Goal: Find specific page/section: Find specific page/section

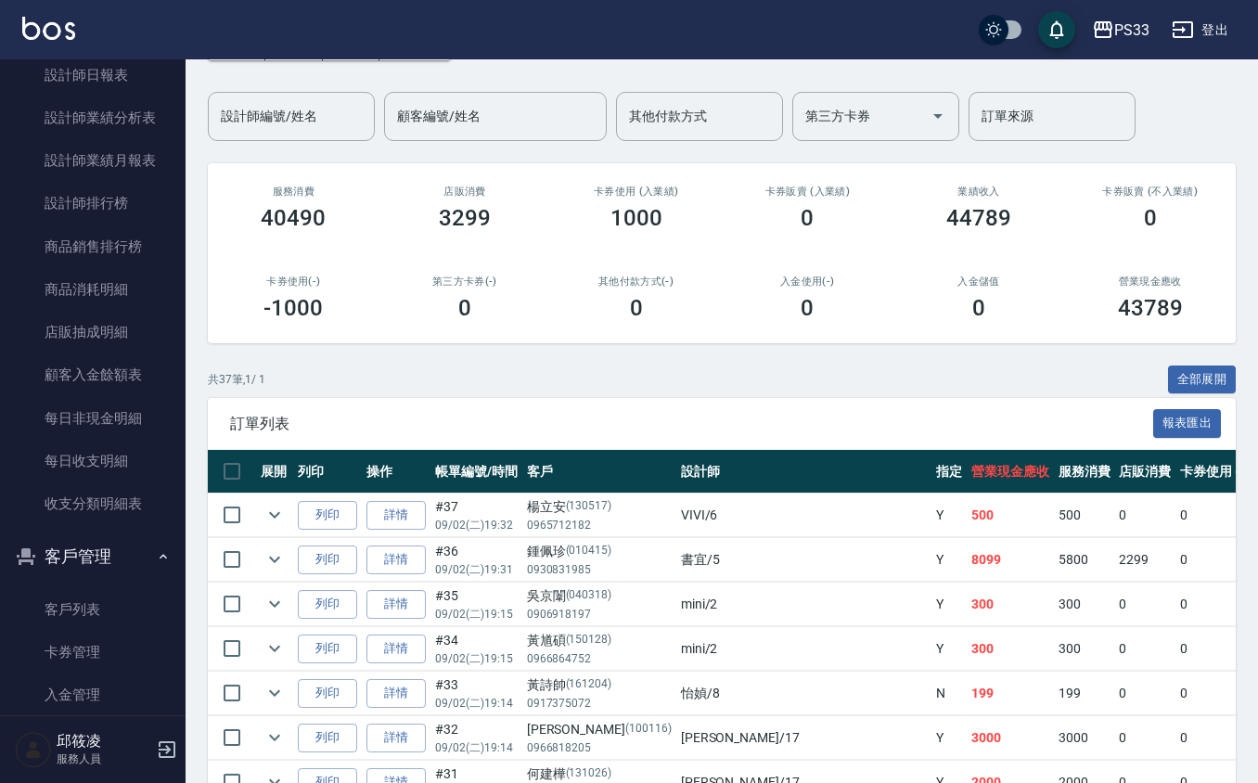
scroll to position [944, 0]
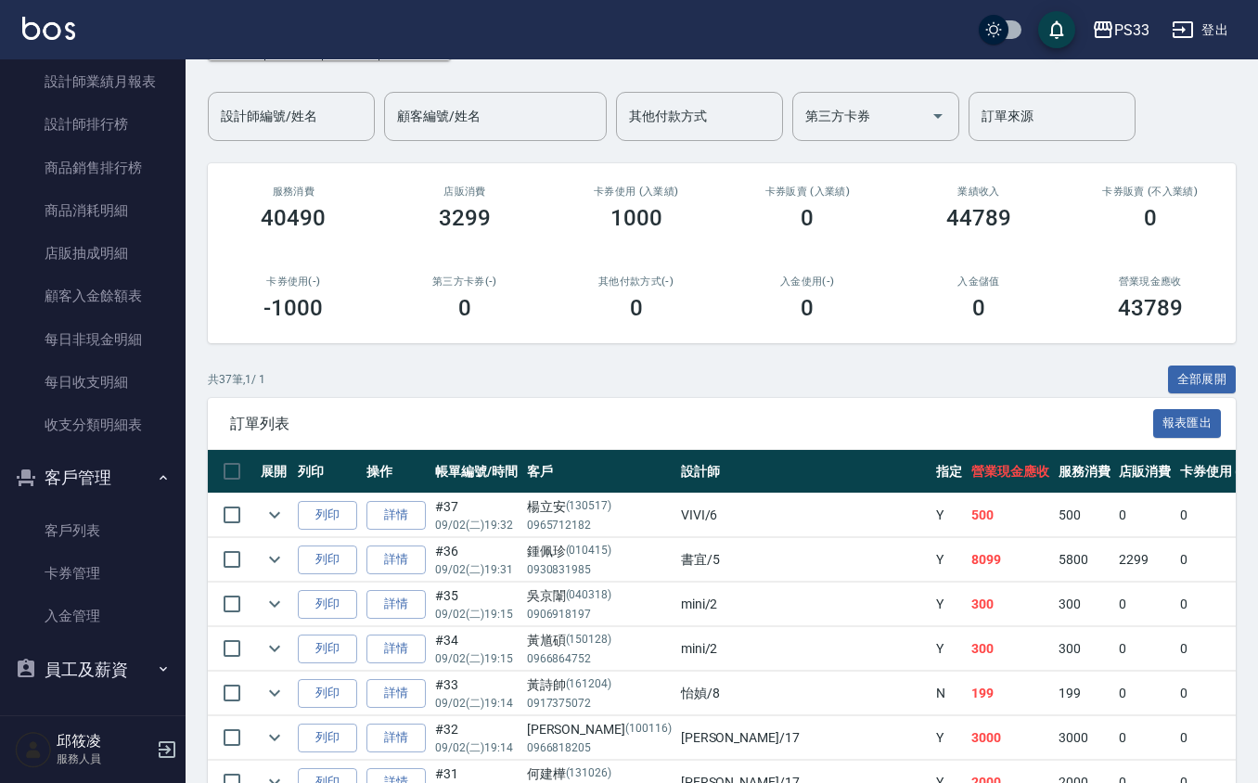
click at [113, 473] on button "客戶管理" at bounding box center [92, 478] width 171 height 48
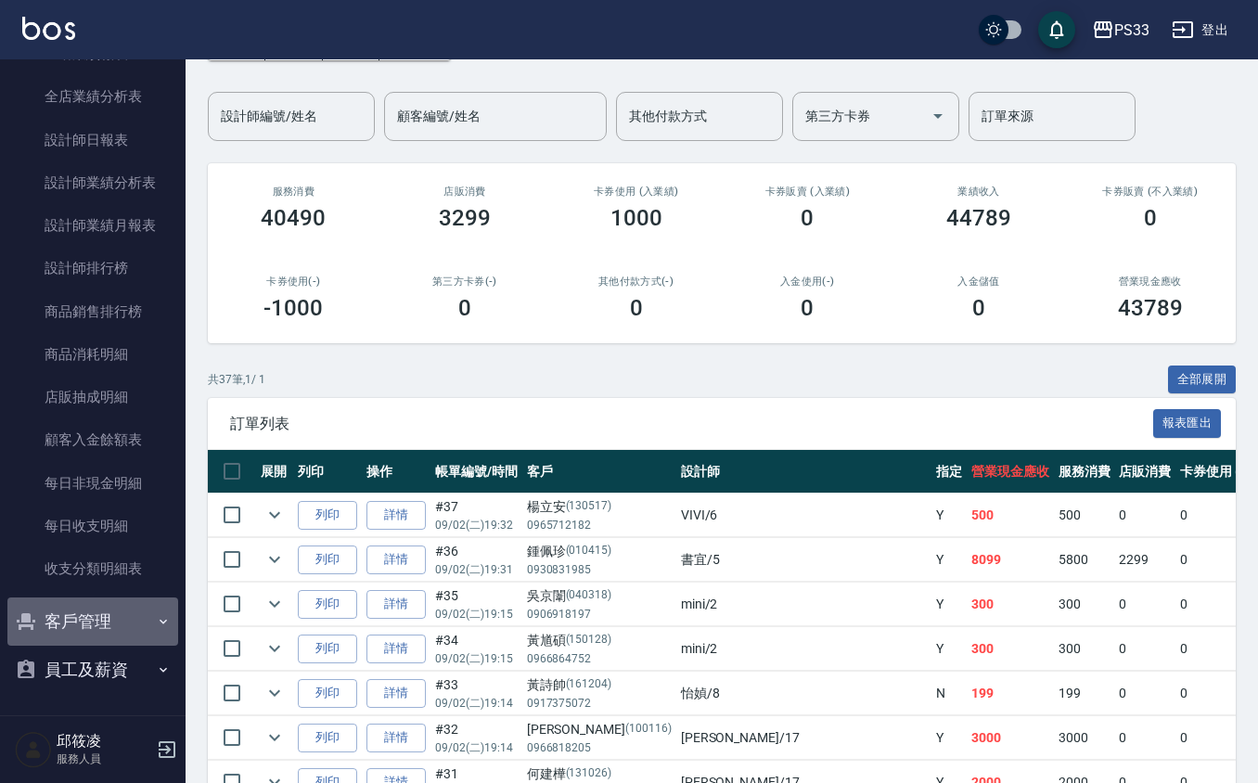
click at [142, 633] on button "客戶管理" at bounding box center [92, 621] width 171 height 48
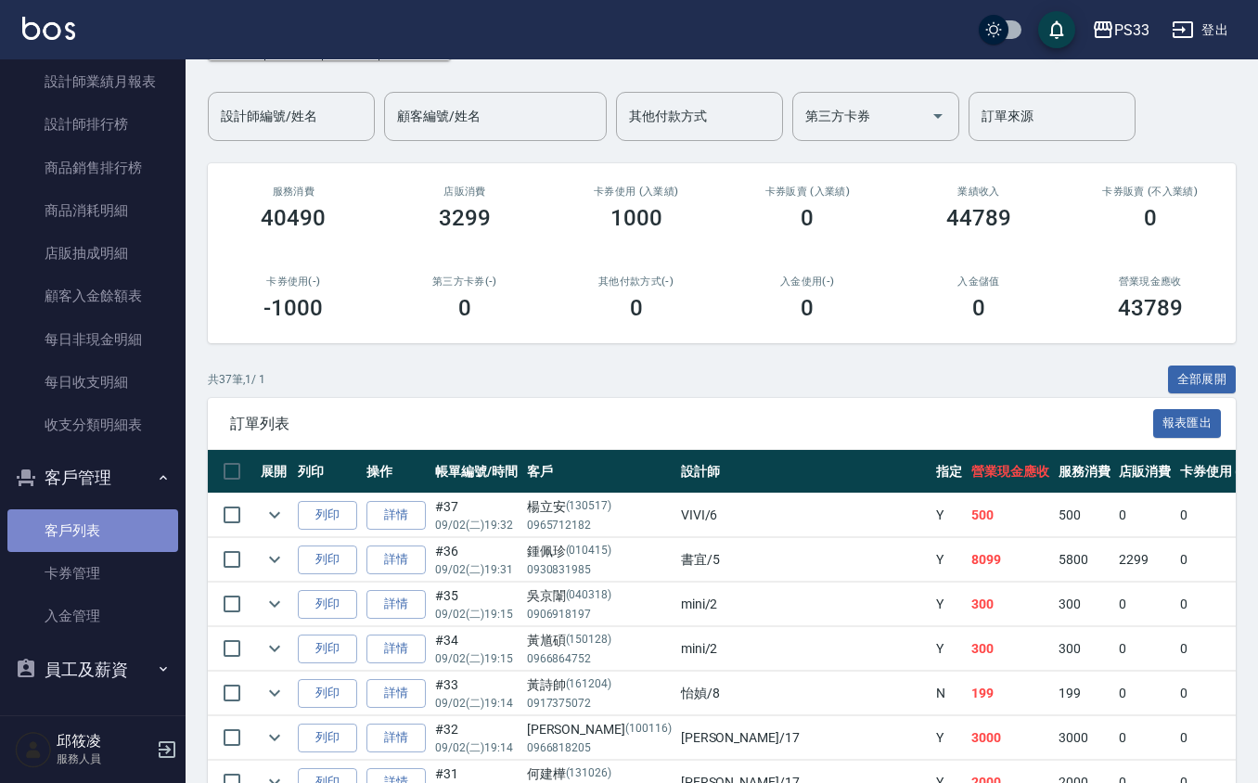
click at [105, 520] on link "客戶列表" at bounding box center [92, 530] width 171 height 43
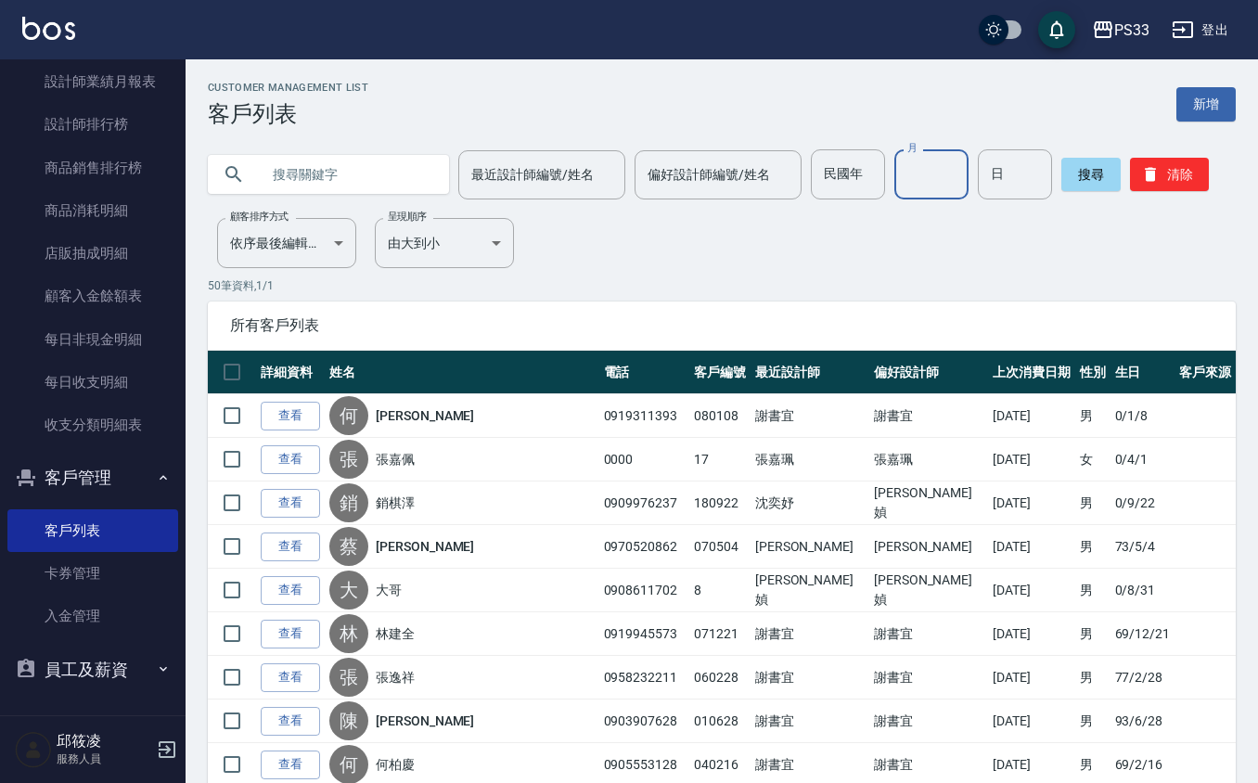
click at [900, 164] on input "月" at bounding box center [931, 174] width 74 height 50
type input "7"
click at [1011, 182] on input "日" at bounding box center [1015, 174] width 74 height 50
type input "12"
click at [1083, 176] on button "搜尋" at bounding box center [1090, 174] width 59 height 33
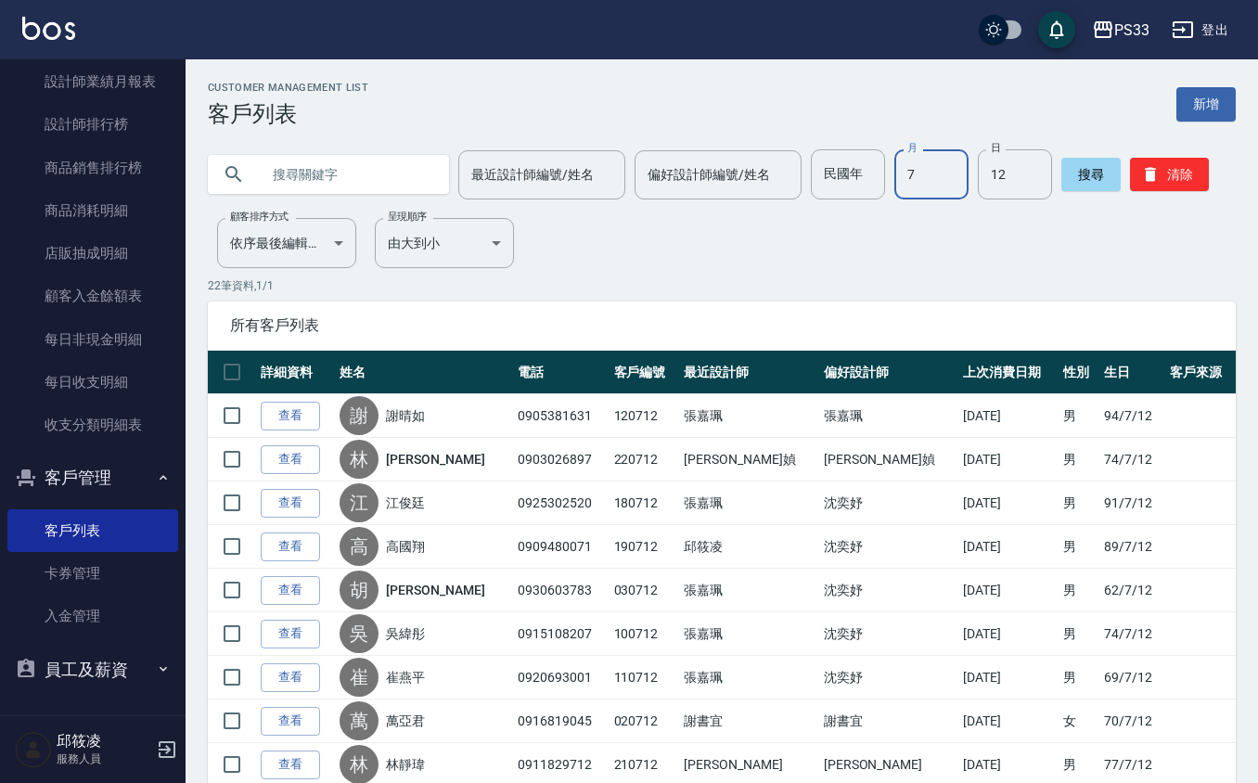
click at [931, 186] on input "7" at bounding box center [931, 174] width 74 height 50
click at [1006, 186] on input "12" at bounding box center [1015, 174] width 74 height 50
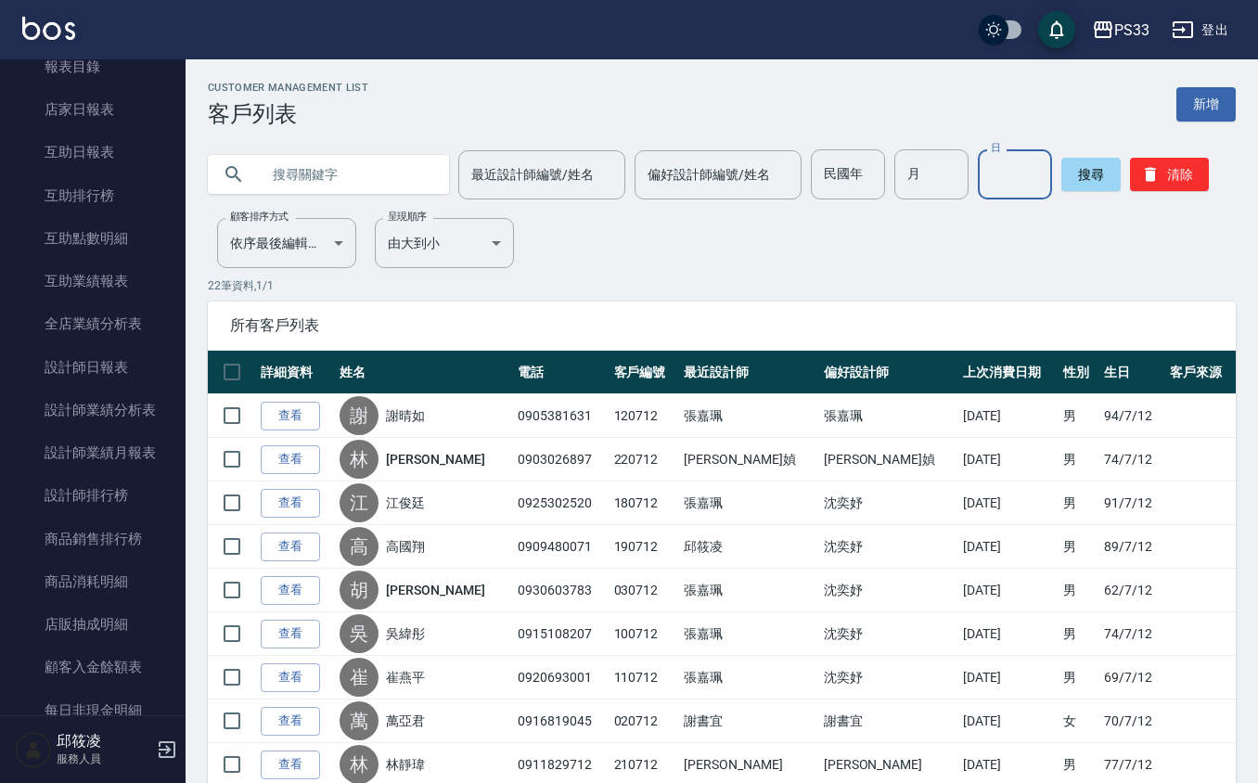
click at [384, 172] on input "text" at bounding box center [347, 174] width 174 height 50
